Goal: Task Accomplishment & Management: Use online tool/utility

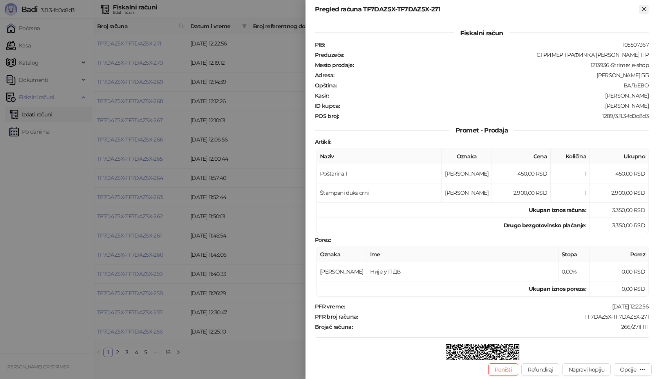
click at [641, 9] on icon "Zatvori" at bounding box center [644, 8] width 7 height 7
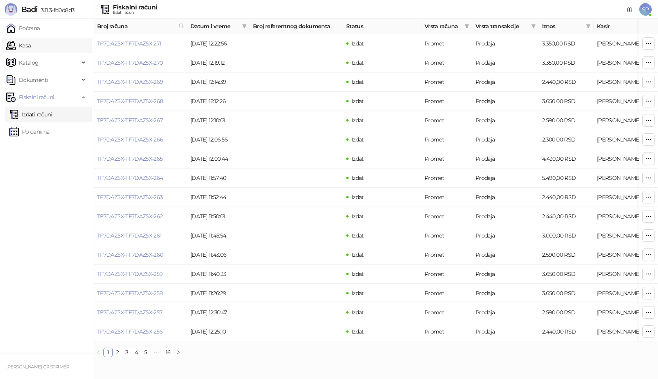
click at [31, 47] on link "Kasa" at bounding box center [18, 46] width 24 height 16
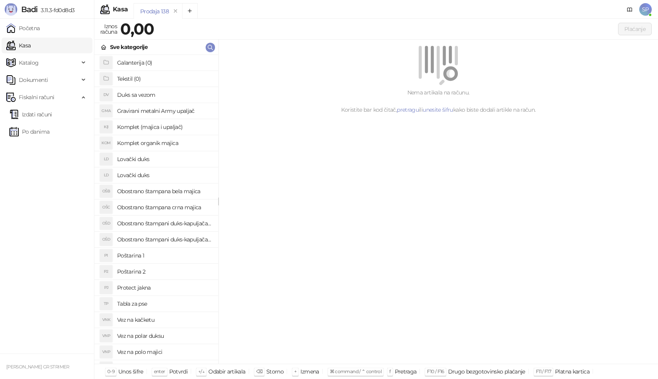
click at [165, 257] on h4 "Poštarina 1" at bounding box center [164, 255] width 95 height 13
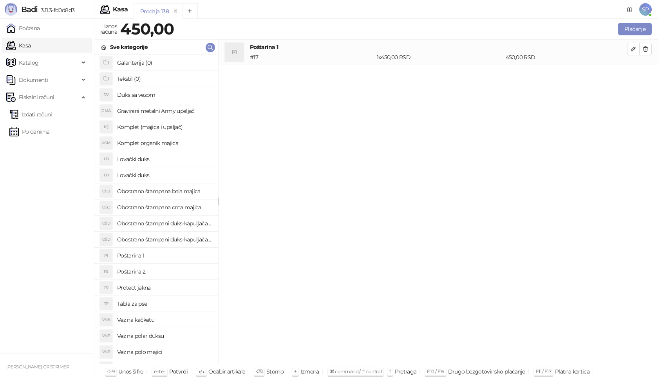
click at [183, 207] on h4 "Obostrano štampana crna majica" at bounding box center [164, 207] width 95 height 13
click at [636, 77] on icon "button" at bounding box center [634, 74] width 6 height 6
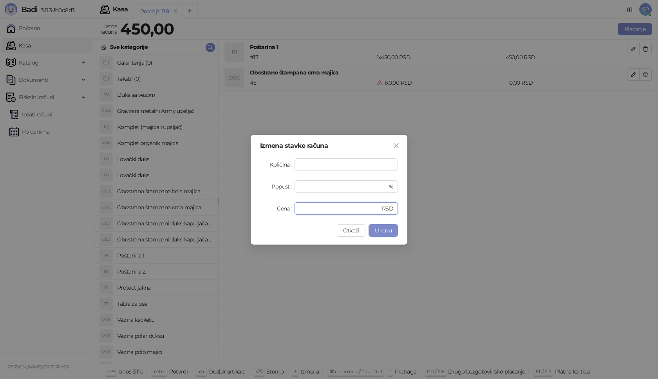
drag, startPoint x: 311, startPoint y: 209, endPoint x: 174, endPoint y: 209, distance: 137.6
click at [174, 209] on div "Izmena stavke računa Količina * Popust * % Cena * RSD Otkaži U redu" at bounding box center [329, 189] width 658 height 379
type input "****"
click at [379, 234] on span "U redu" at bounding box center [383, 230] width 17 height 7
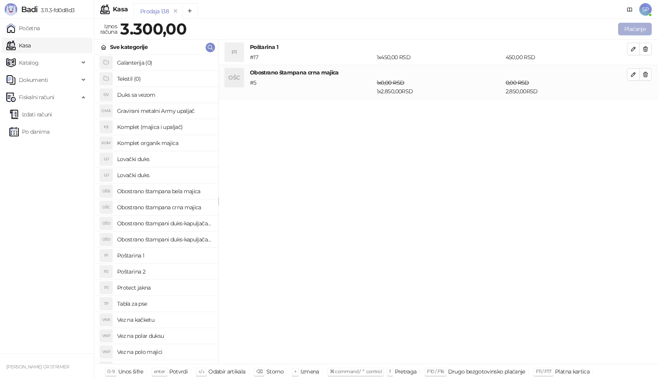
click at [638, 30] on button "Plaćanje" at bounding box center [635, 29] width 34 height 13
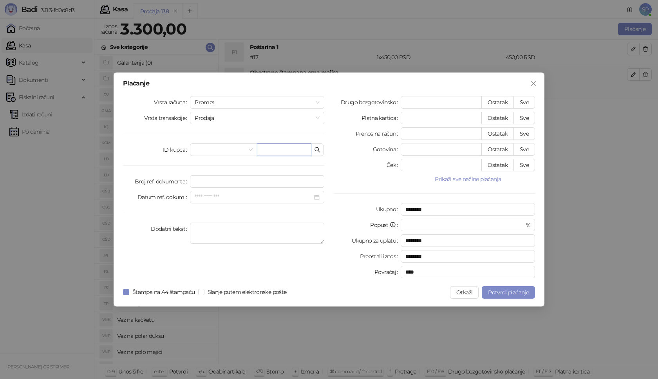
click at [277, 151] on input "text" at bounding box center [284, 149] width 54 height 13
paste input "**********"
type input "**********"
click at [524, 100] on button "Sve" at bounding box center [525, 102] width 22 height 13
type input "****"
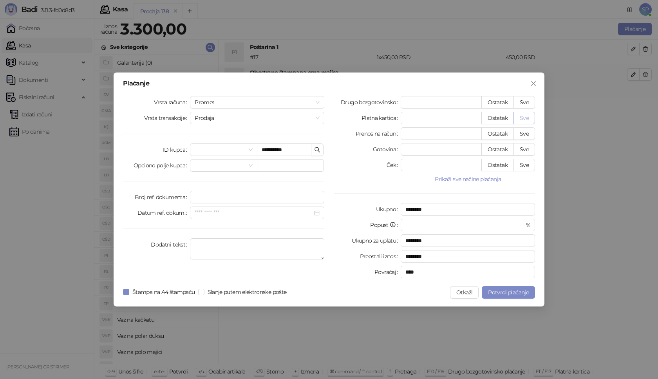
type input "****"
click at [511, 291] on span "Potvrdi plaćanje" at bounding box center [508, 292] width 41 height 7
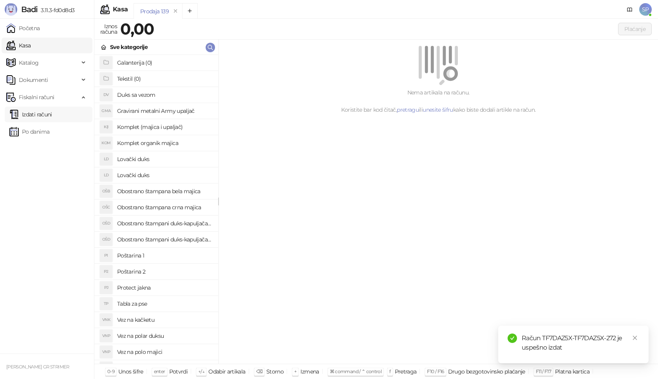
click at [52, 114] on link "Izdati računi" at bounding box center [30, 115] width 43 height 16
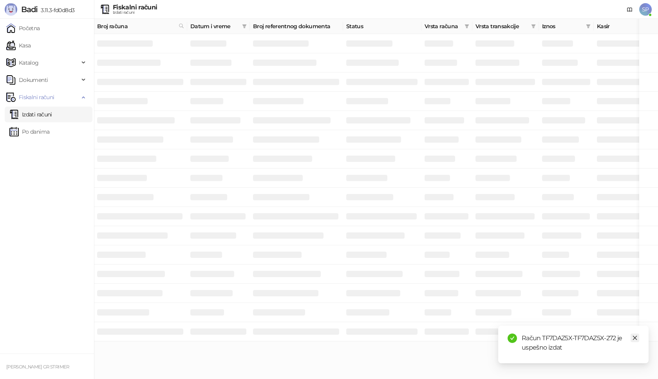
click at [636, 339] on icon "close" at bounding box center [634, 337] width 5 height 5
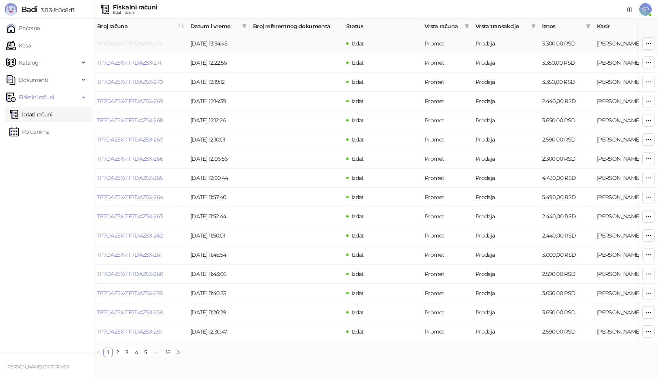
click at [155, 42] on link "TF7DAZ5X-TF7DAZ5X-272" at bounding box center [129, 43] width 65 height 7
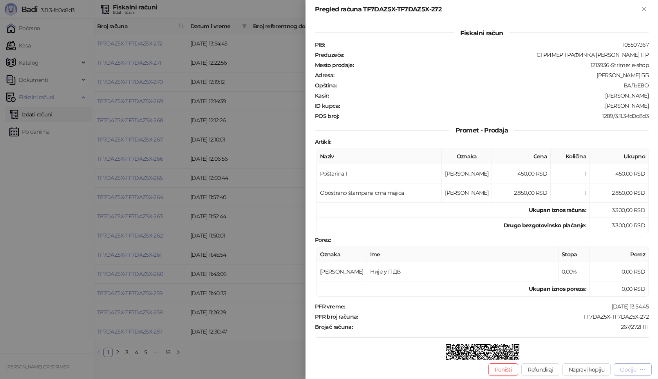
click at [632, 368] on div "Opcije" at bounding box center [628, 369] width 16 height 7
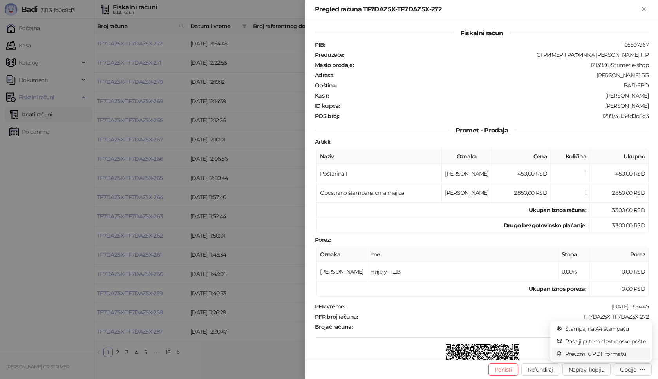
click at [616, 357] on span "Preuzmi u PDF formatu" at bounding box center [605, 354] width 80 height 9
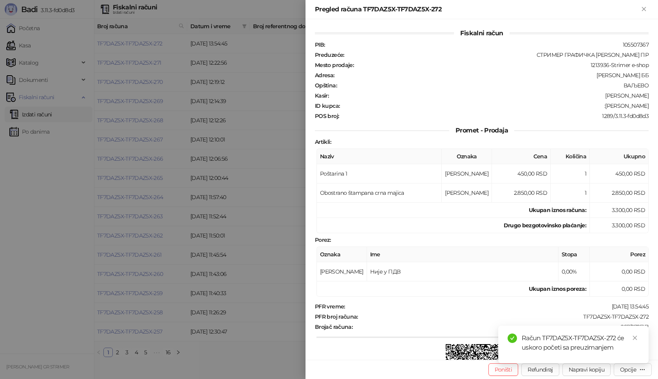
drag, startPoint x: 638, startPoint y: 339, endPoint x: 608, endPoint y: 335, distance: 29.6
click at [637, 339] on icon "close" at bounding box center [634, 337] width 5 height 5
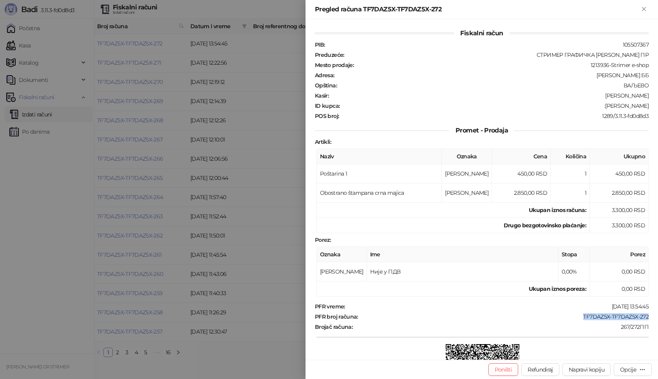
drag, startPoint x: 578, startPoint y: 315, endPoint x: 654, endPoint y: 315, distance: 76.4
click at [654, 315] on div "Fiskalni račun PIB : 105507367 Preduzeće : СТРИМЕР ГРАФИЧКА РАДЊА [PERSON_NAME]…" at bounding box center [482, 189] width 353 height 341
copy div "TF7DAZ5X-TF7DAZ5X-272"
drag, startPoint x: 612, startPoint y: 105, endPoint x: 656, endPoint y: 109, distance: 44.4
click at [656, 109] on div "Fiskalni račun PIB : 105507367 Preduzeće : СТРИМЕР ГРАФИЧКА РАДЊА [PERSON_NAME]…" at bounding box center [482, 189] width 353 height 341
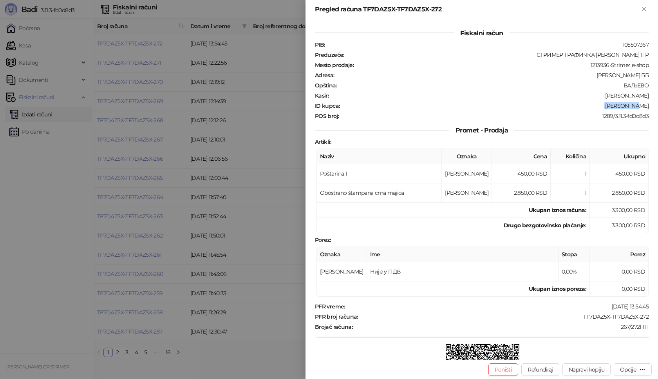
click at [612, 109] on div ":[PERSON_NAME]" at bounding box center [495, 105] width 309 height 7
drag, startPoint x: 613, startPoint y: 105, endPoint x: 657, endPoint y: 108, distance: 44.4
click at [657, 108] on div "Fiskalni račun PIB : 105507367 Preduzeće : СТРИМЕР ГРАФИЧКА РАДЊА [PERSON_NAME]…" at bounding box center [482, 189] width 353 height 341
copy div "[PERSON_NAME]"
